Goal: Task Accomplishment & Management: Use online tool/utility

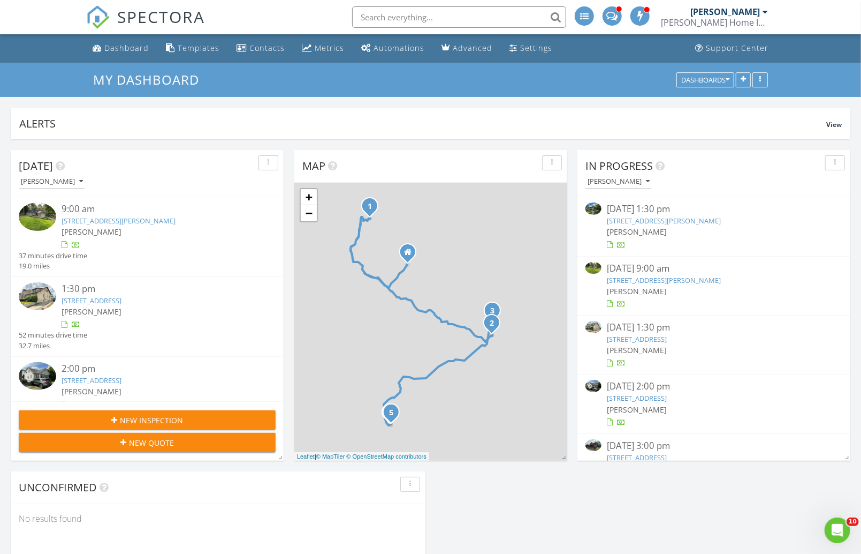
scroll to position [618, 0]
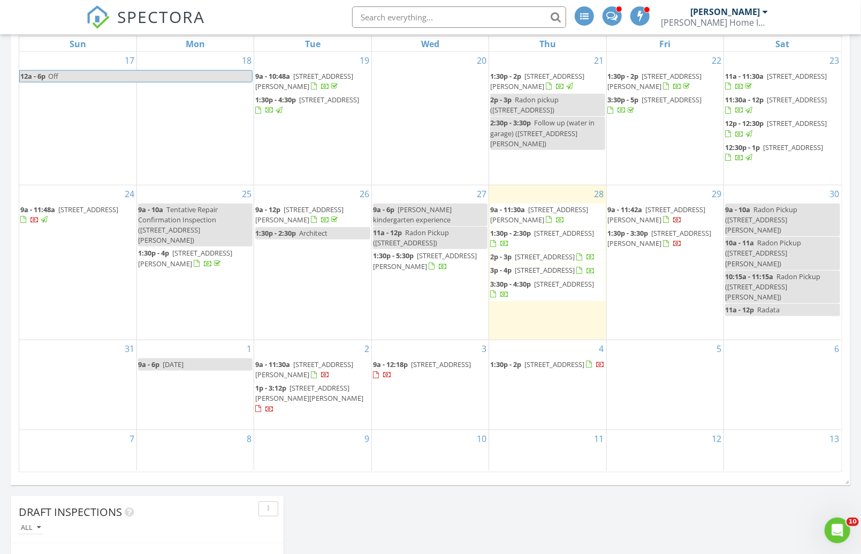
click at [453, 252] on span "15 Beverly Rd, West Orange 07052" at bounding box center [425, 261] width 104 height 20
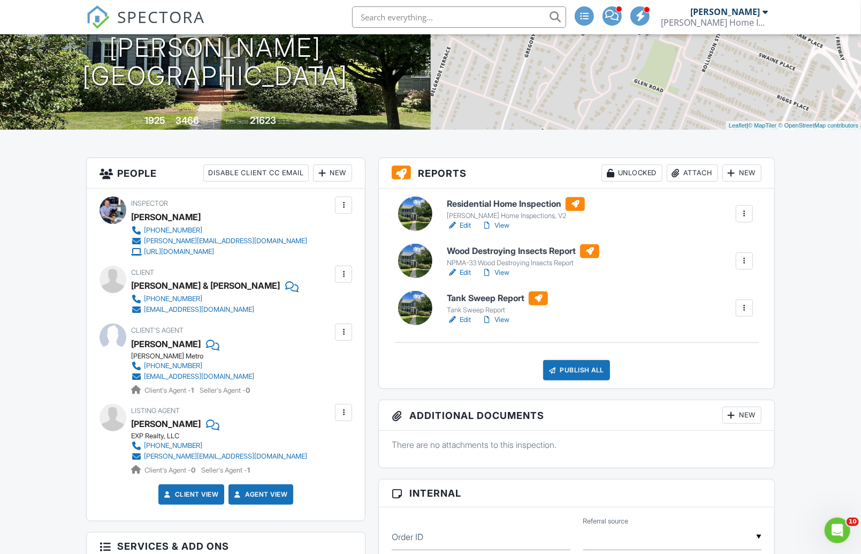
scroll to position [167, 0]
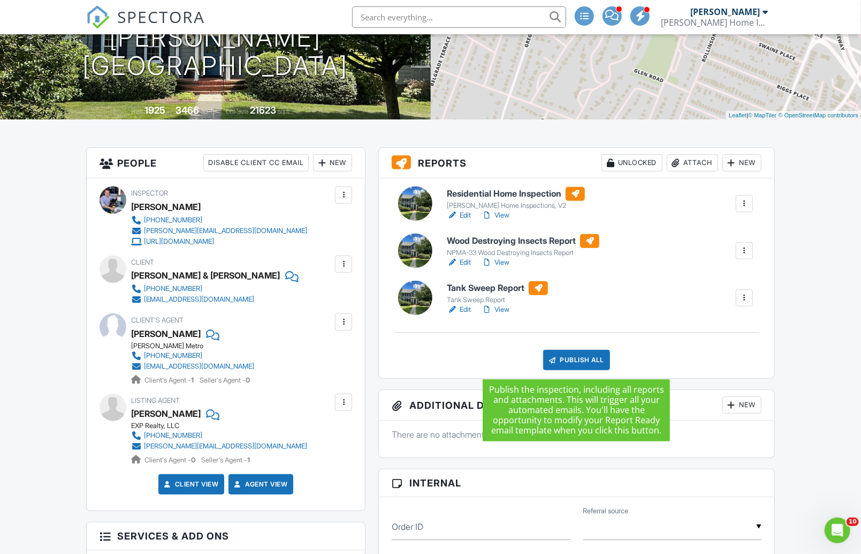
click at [596, 360] on div "Publish All" at bounding box center [576, 360] width 67 height 20
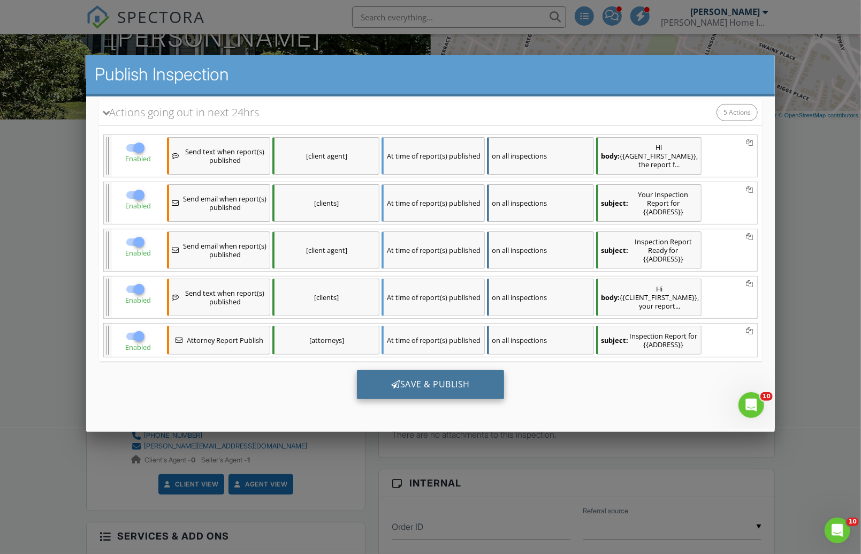
scroll to position [180, 0]
click at [421, 388] on div "Save & Publish" at bounding box center [430, 384] width 147 height 29
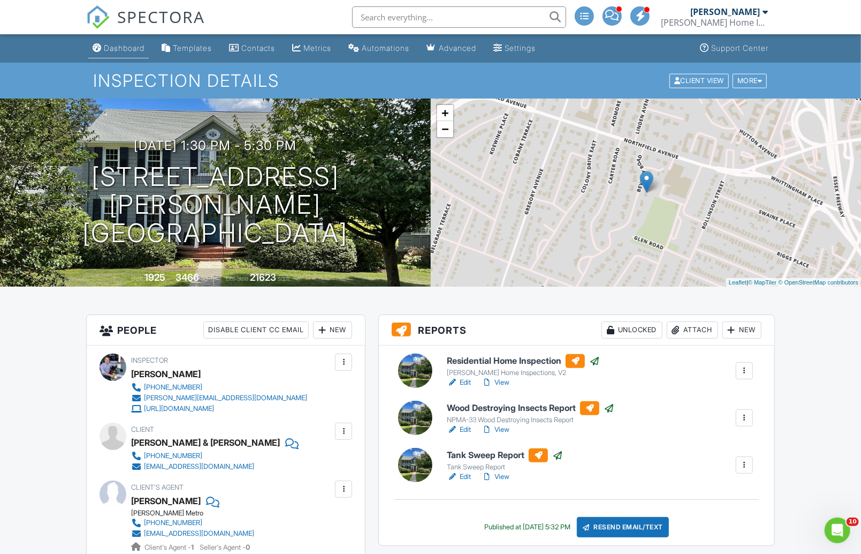
click at [112, 46] on div "Dashboard" at bounding box center [124, 47] width 41 height 9
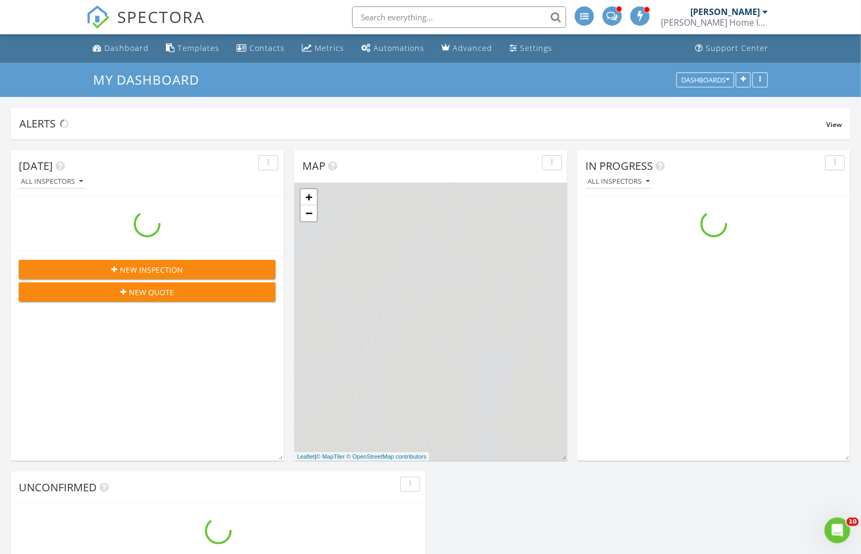
scroll to position [1216, 862]
